Goal: Find specific page/section: Find specific page/section

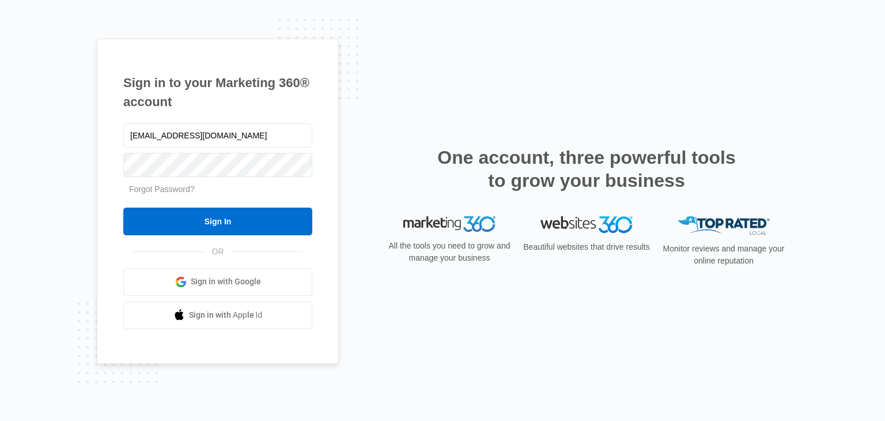
type input "[EMAIL_ADDRESS][DOMAIN_NAME]"
click at [123, 207] on input "Sign In" at bounding box center [217, 221] width 189 height 28
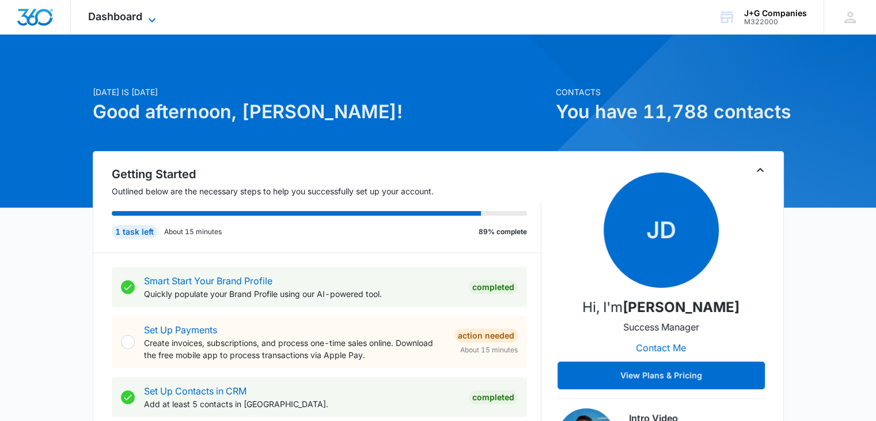
click at [147, 14] on icon at bounding box center [152, 20] width 14 height 14
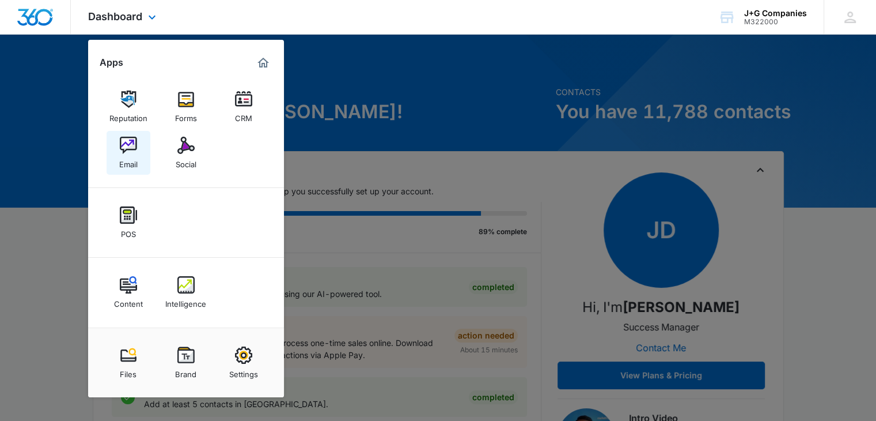
click at [131, 157] on div "Email" at bounding box center [128, 161] width 18 height 15
